Goal: Information Seeking & Learning: Learn about a topic

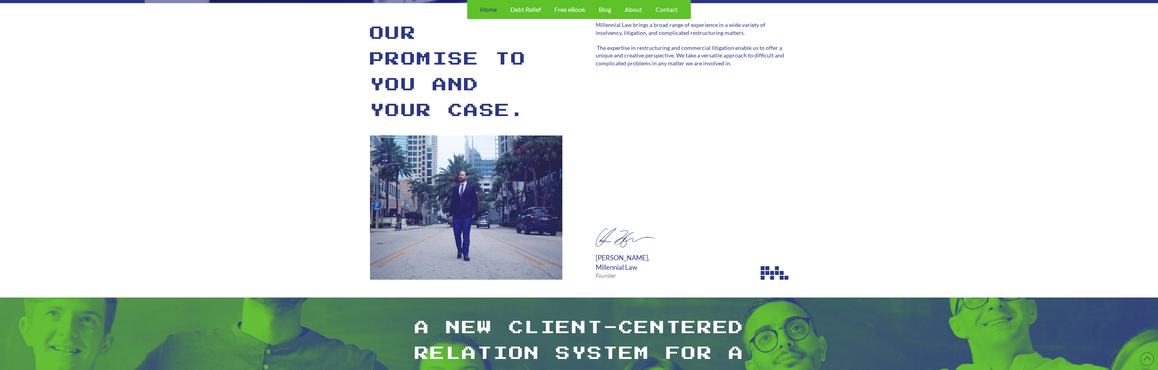
scroll to position [2835, 0]
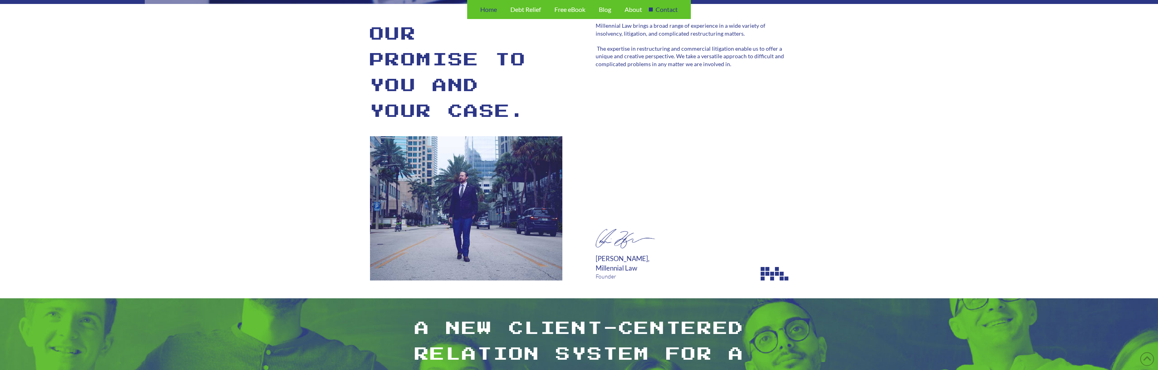
click at [667, 10] on span "Contact" at bounding box center [667, 9] width 22 height 6
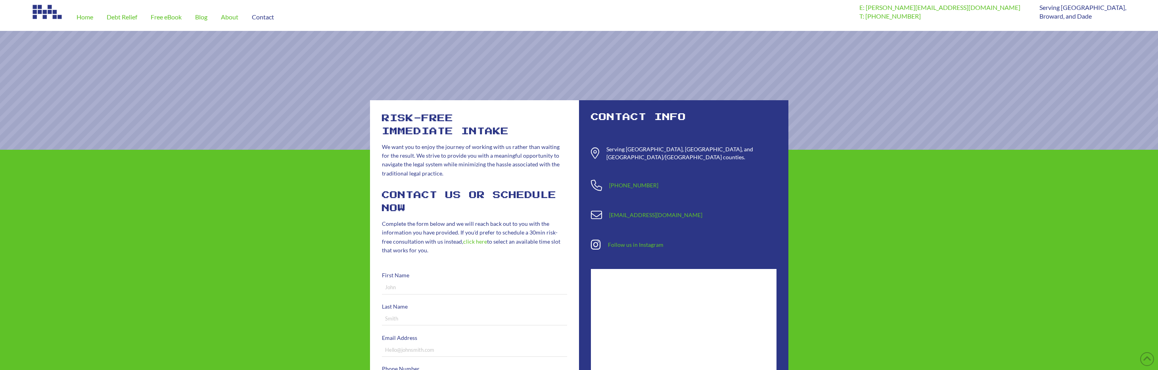
scroll to position [5, 0]
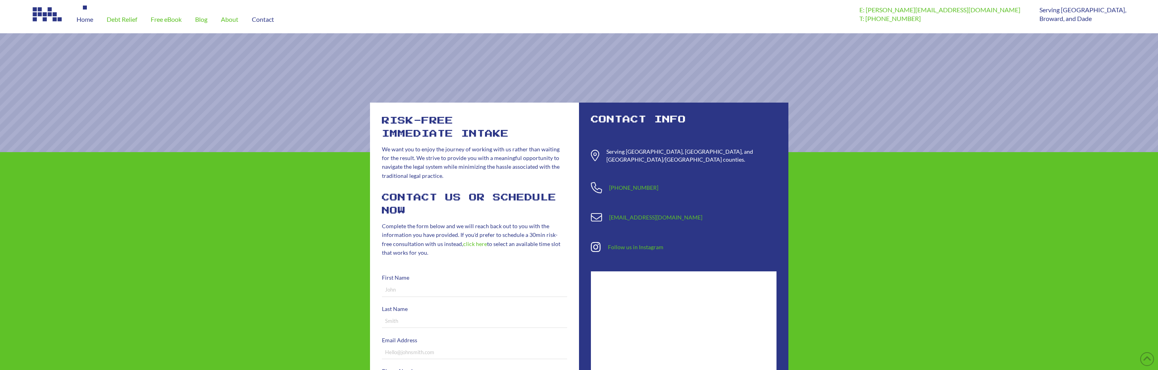
click at [85, 21] on span "Home" at bounding box center [85, 19] width 17 height 6
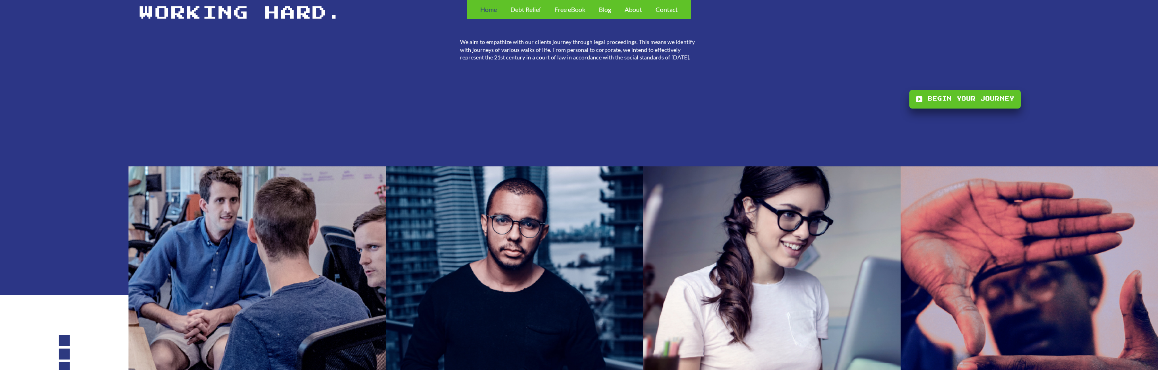
scroll to position [1131, 0]
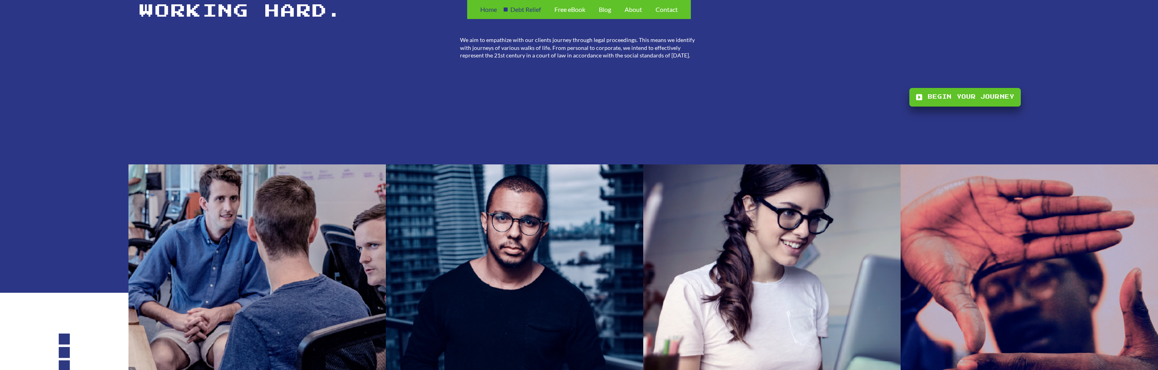
click at [527, 9] on span "Debt Relief" at bounding box center [525, 9] width 31 height 6
